Goal: Entertainment & Leisure: Consume media (video, audio)

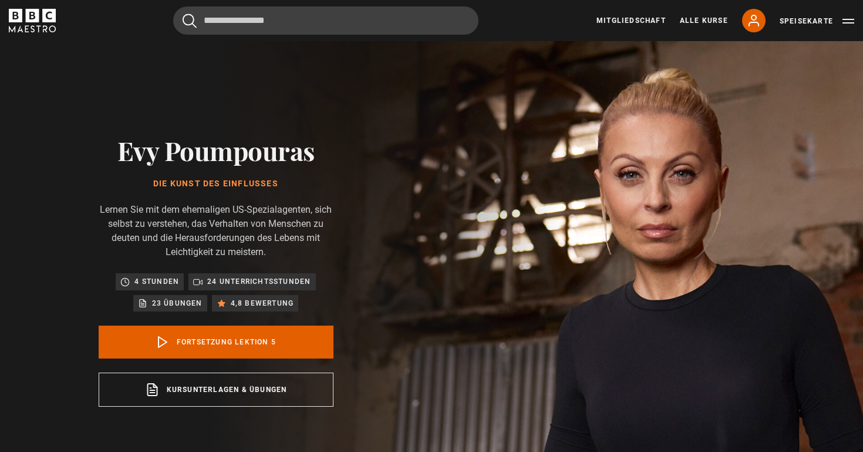
scroll to position [207, 0]
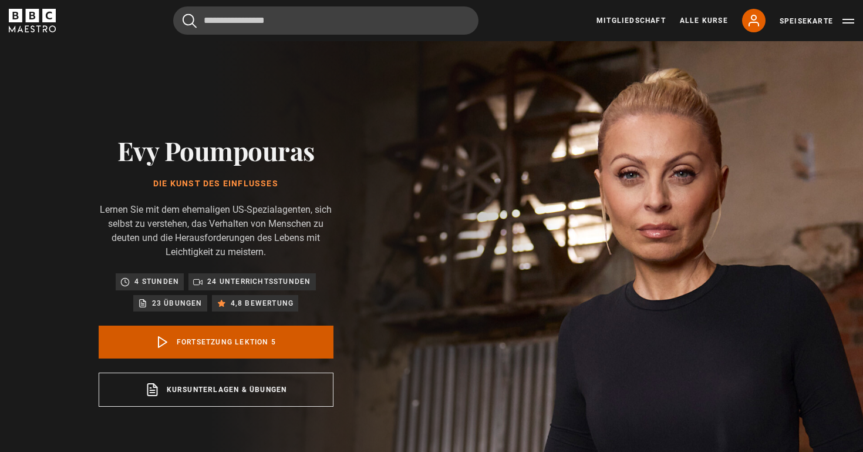
click at [238, 348] on link "Fortsetzung Lektion 5" at bounding box center [216, 341] width 235 height 33
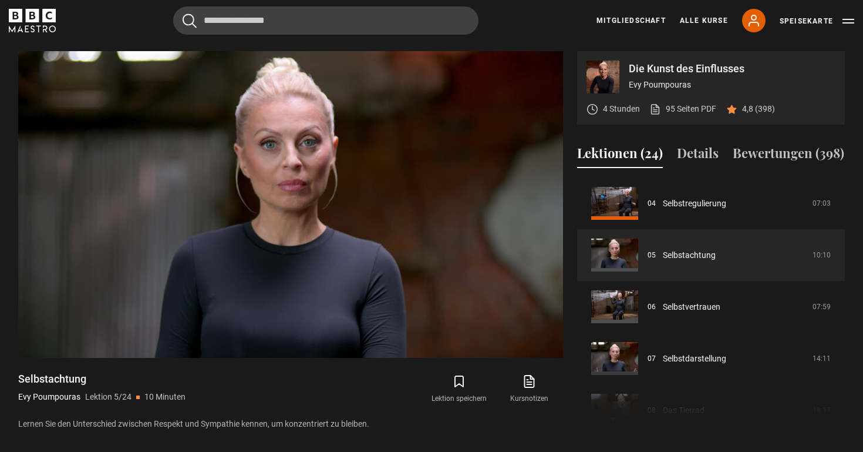
scroll to position [500, 0]
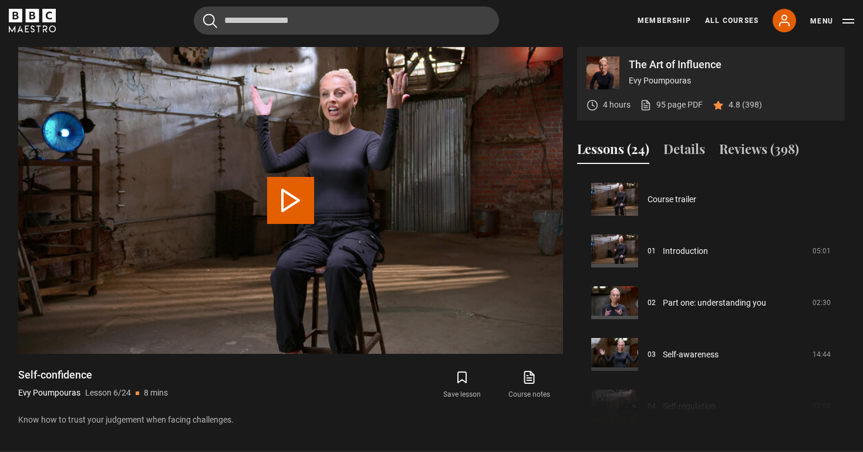
scroll to position [258, 0]
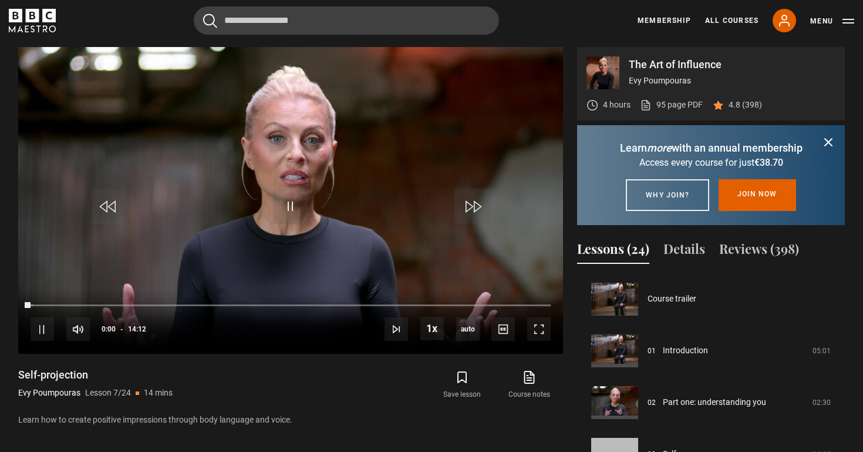
scroll to position [310, 0]
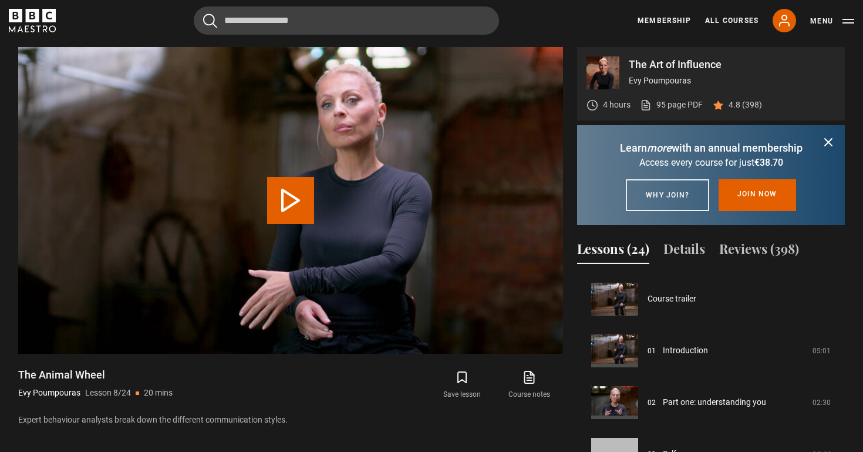
scroll to position [362, 0]
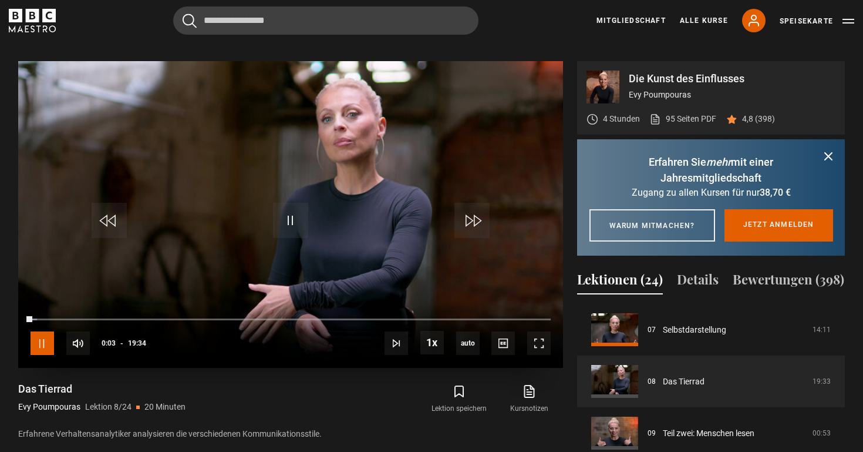
click at [32, 344] on span "Video Player" at bounding box center [42, 342] width 23 height 23
